Goal: Check status: Check status

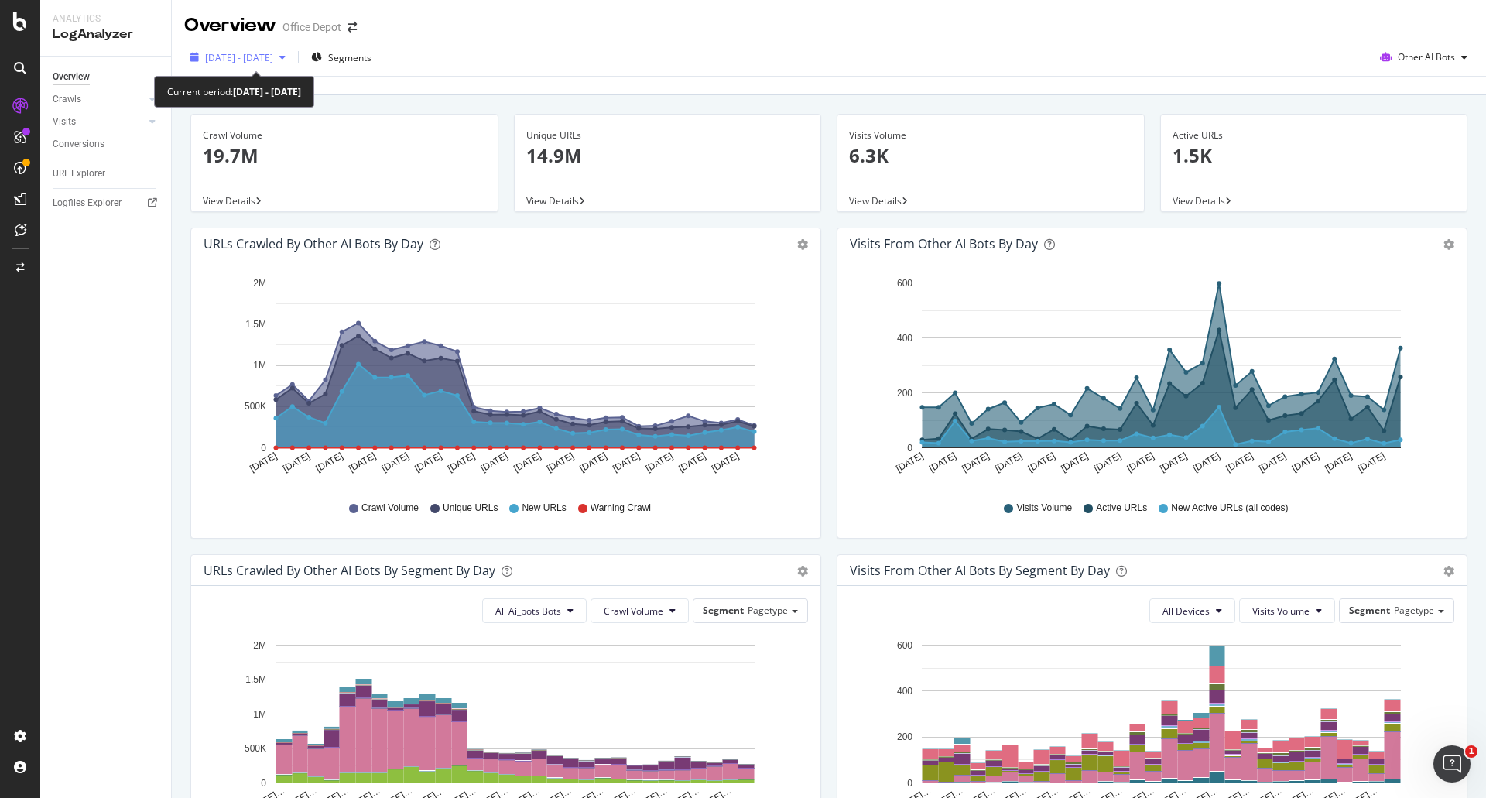
click at [273, 60] on span "[DATE] - [DATE]" at bounding box center [239, 57] width 68 height 13
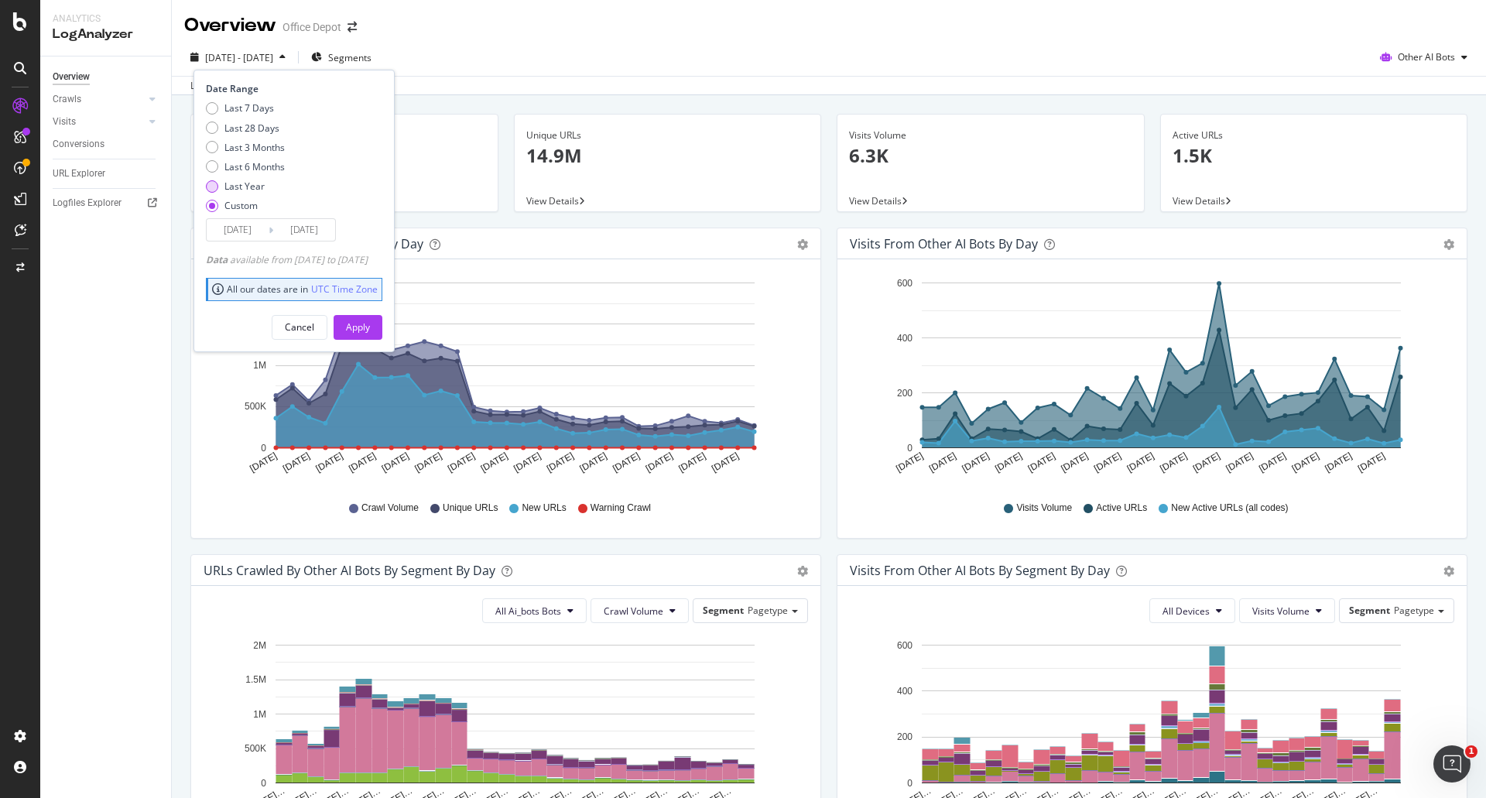
click at [252, 187] on div "Last Year" at bounding box center [244, 186] width 40 height 13
type input "[DATE]"
click at [370, 326] on div "Apply" at bounding box center [358, 326] width 24 height 13
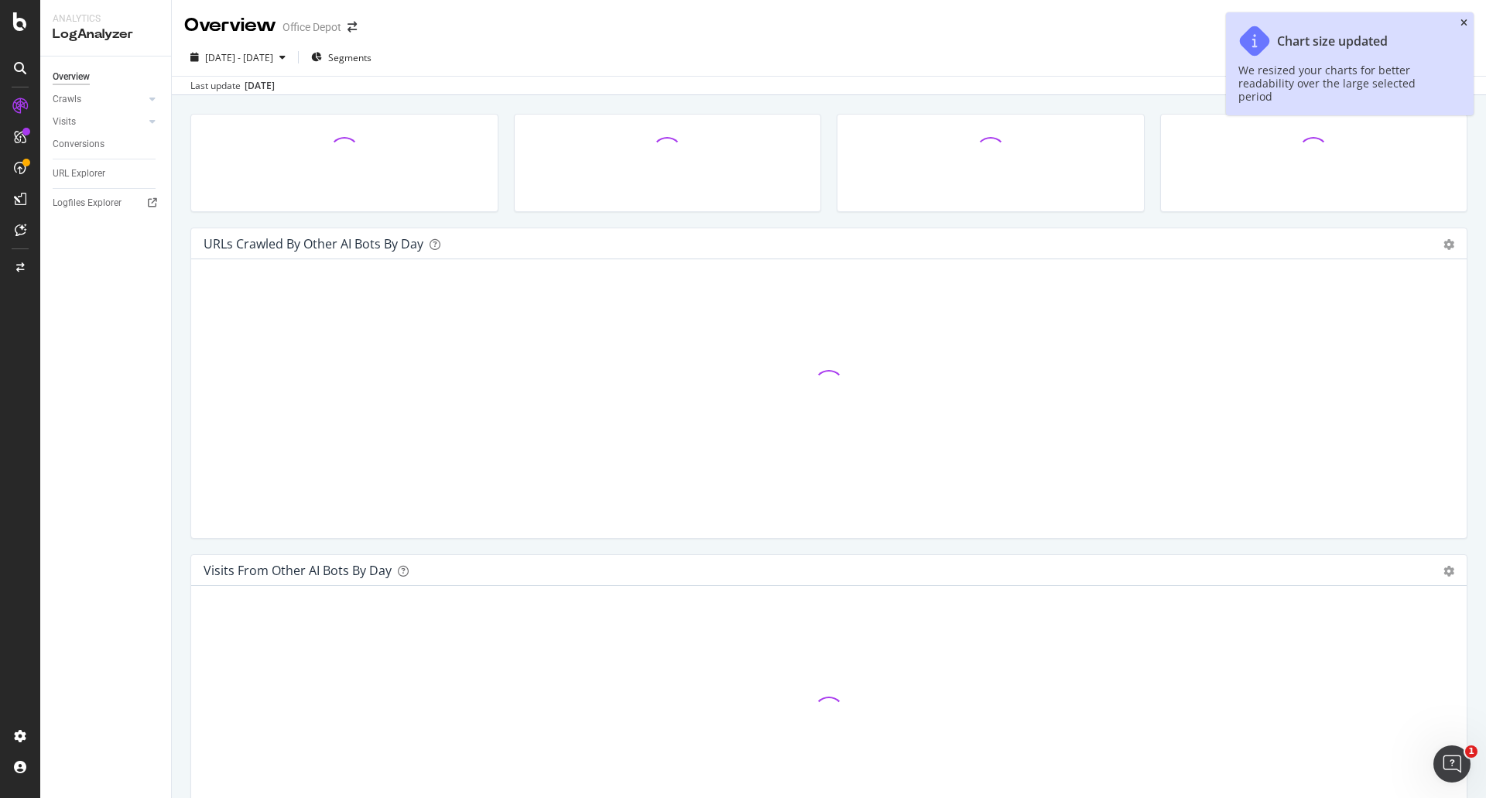
click at [1462, 24] on icon "close toast" at bounding box center [1463, 23] width 7 height 9
